Goal: Check status: Check status

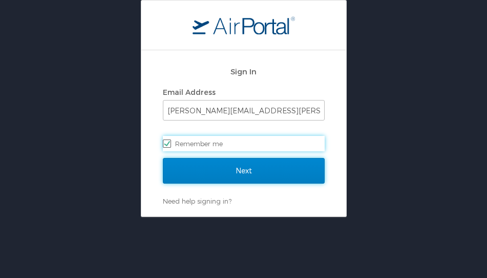
click at [238, 164] on input "Next" at bounding box center [244, 171] width 162 height 26
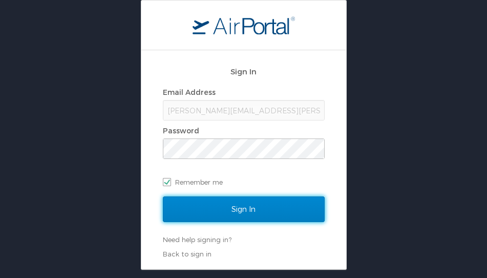
click at [249, 205] on input "Sign In" at bounding box center [244, 209] width 162 height 26
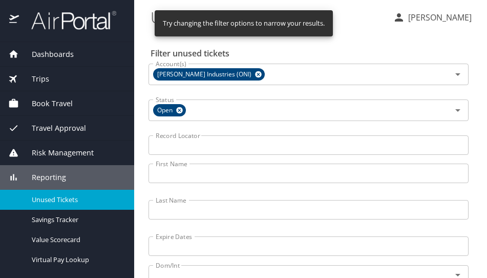
click at [195, 173] on input "First Name" at bounding box center [309, 172] width 320 height 19
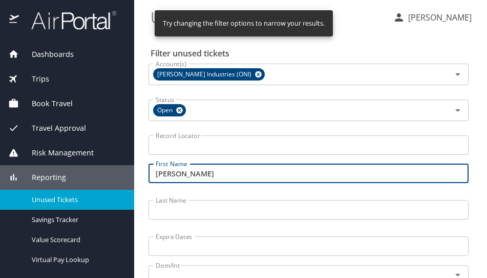
type input "[PERSON_NAME]"
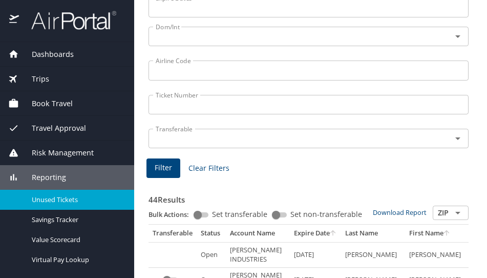
scroll to position [256, 0]
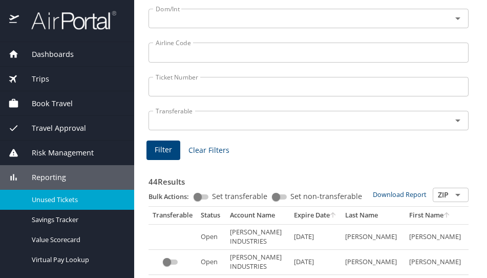
type input "lane"
click at [158, 146] on span "Filter" at bounding box center [163, 149] width 17 height 13
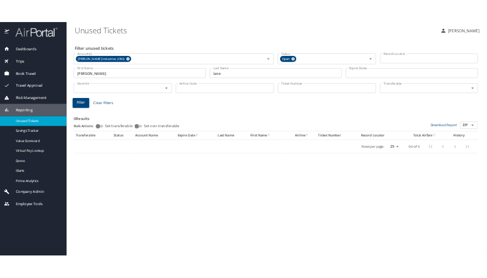
scroll to position [0, 0]
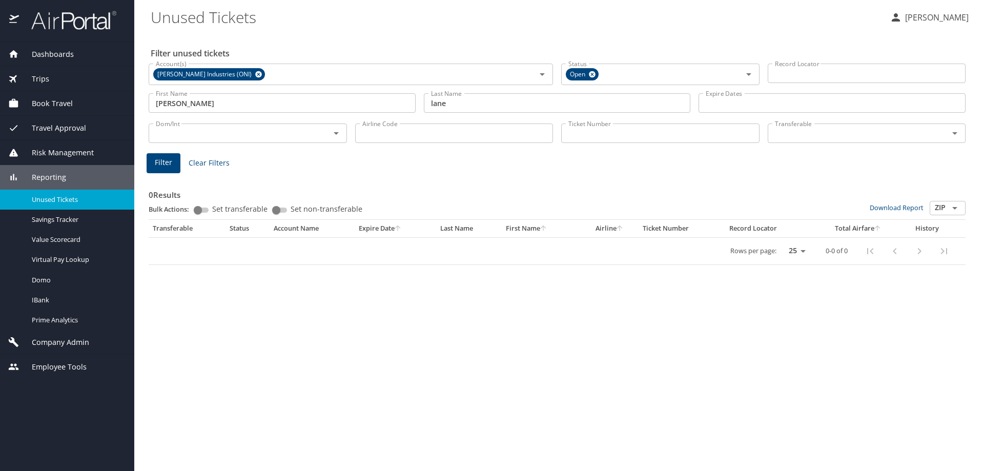
click at [352, 164] on div "Filter Clear Filters" at bounding box center [557, 163] width 821 height 20
